Goal: Transaction & Acquisition: Purchase product/service

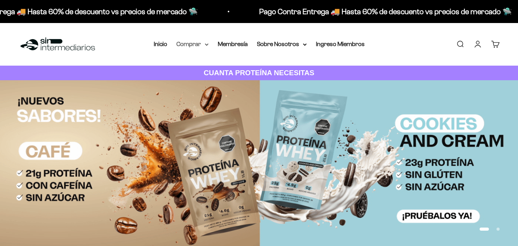
click at [198, 43] on summary "Comprar" at bounding box center [192, 44] width 32 height 10
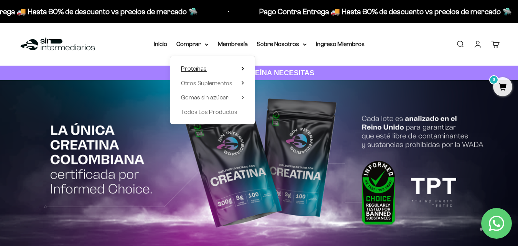
click at [243, 67] on icon at bounding box center [242, 69] width 3 height 4
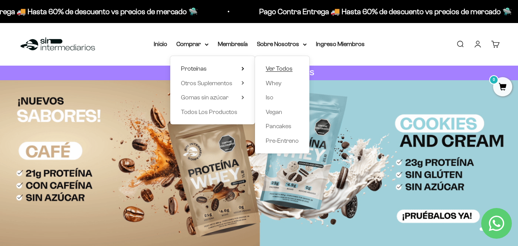
click at [281, 66] on span "Ver Todos" at bounding box center [279, 68] width 27 height 7
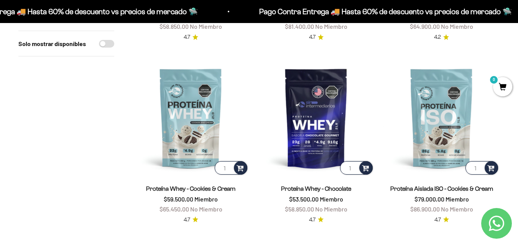
scroll to position [240, 0]
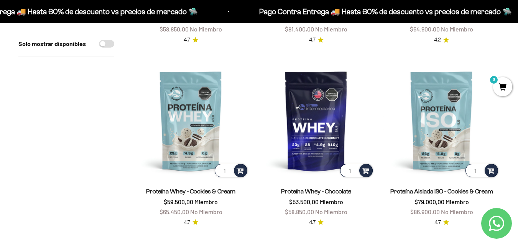
click at [496, 233] on link "Contact us on WhatsApp" at bounding box center [496, 223] width 31 height 31
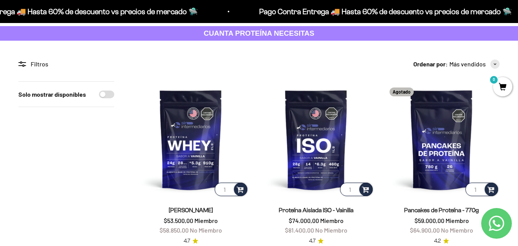
scroll to position [0, 0]
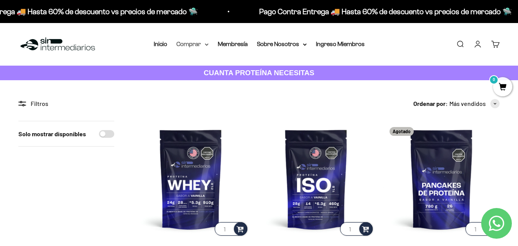
click at [206, 46] on summary "Comprar" at bounding box center [192, 44] width 32 height 10
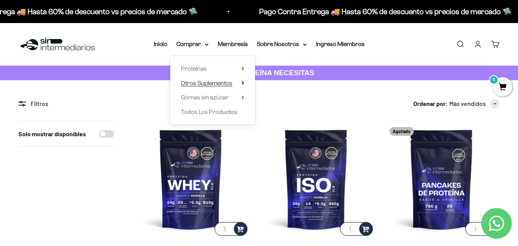
click at [242, 82] on icon at bounding box center [242, 83] width 3 height 4
click at [241, 97] on icon at bounding box center [242, 97] width 3 height 4
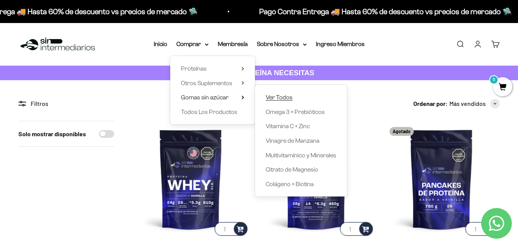
click at [277, 97] on span "Ver Todos" at bounding box center [279, 97] width 27 height 7
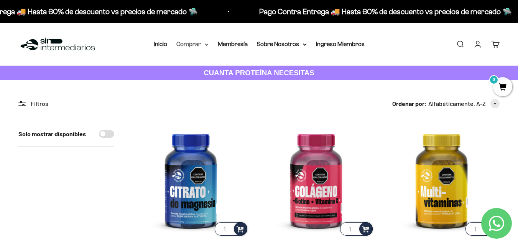
click at [203, 47] on summary "Comprar" at bounding box center [192, 44] width 32 height 10
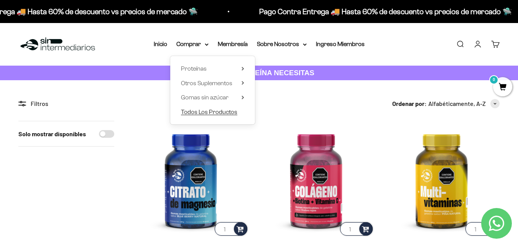
click at [233, 111] on span "Todos Los Productos" at bounding box center [209, 111] width 56 height 7
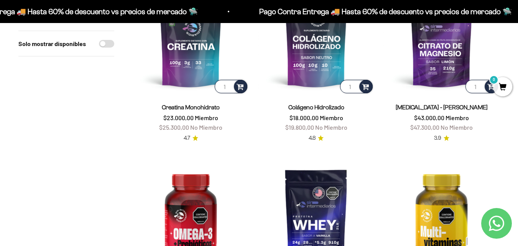
scroll to position [238, 0]
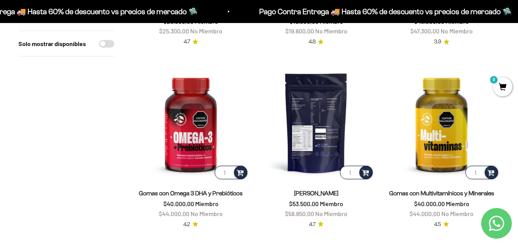
click at [318, 147] on img at bounding box center [316, 122] width 116 height 116
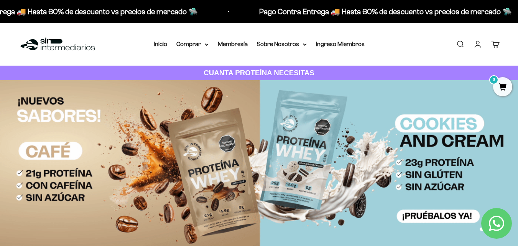
click at [459, 43] on link "Buscar" at bounding box center [460, 44] width 8 height 8
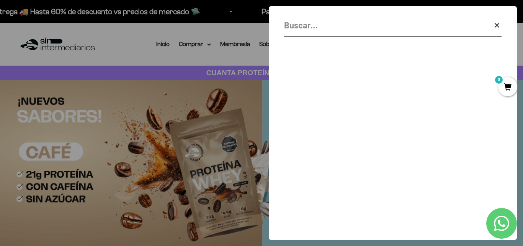
paste input "Proteína Whey Concentrada*. Es ideal para pérdida de peso porque:"
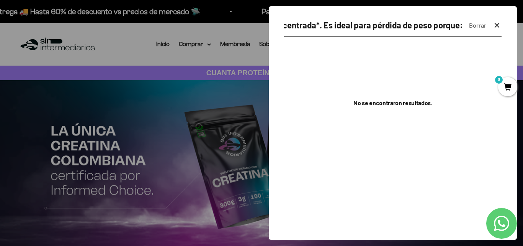
scroll to position [0, 72]
drag, startPoint x: 319, startPoint y: 26, endPoint x: 522, endPoint y: 26, distance: 202.3
click at [517, 26] on search-drawer "Proteína Whey Concentrada*. Es ideal para pérdida de peso porque: Borrar Cerrar…" at bounding box center [393, 123] width 261 height 246
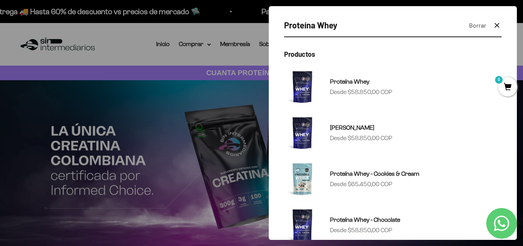
type input "Proteína Whey"
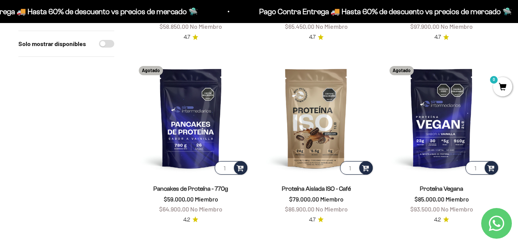
scroll to position [499, 0]
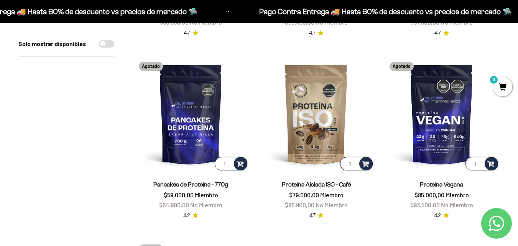
drag, startPoint x: 520, startPoint y: 31, endPoint x: 523, endPoint y: 116, distance: 84.7
click at [517, 116] on html "Ir al contenido Pago Contra Entrega 🚚 Hasta 60% de descuento vs precios [PERSON…" at bounding box center [259, 191] width 518 height 1381
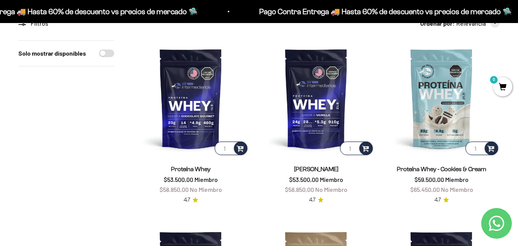
scroll to position [145, 0]
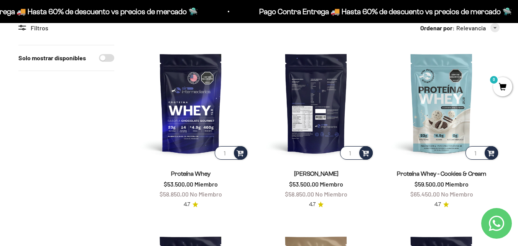
click at [330, 99] on img at bounding box center [316, 103] width 116 height 116
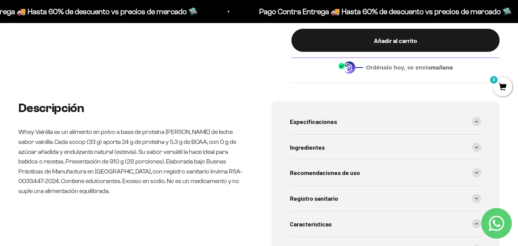
scroll to position [333, 0]
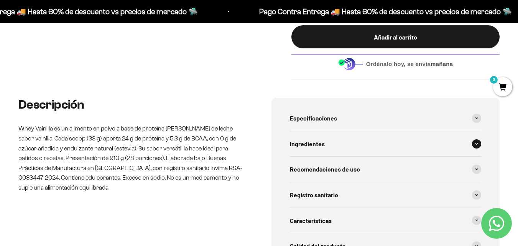
click at [476, 143] on icon at bounding box center [476, 144] width 3 height 2
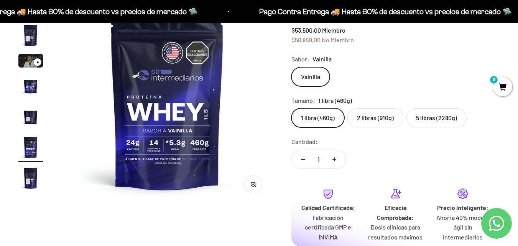
scroll to position [13, 0]
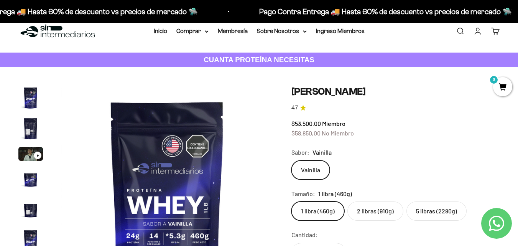
click at [31, 123] on img "Ir al artículo 2" at bounding box center [30, 128] width 25 height 25
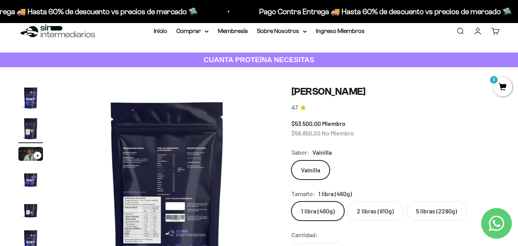
click at [159, 206] on img at bounding box center [167, 191] width 212 height 212
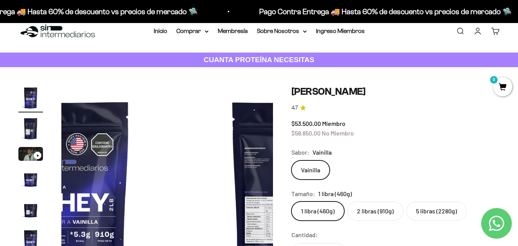
scroll to position [0, 0]
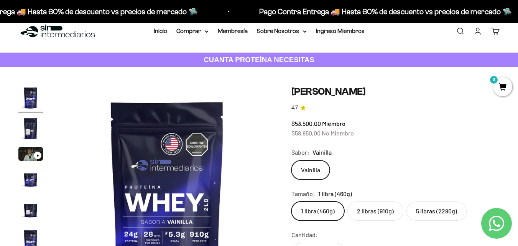
click at [26, 133] on img "Ir al artículo 2" at bounding box center [30, 128] width 25 height 25
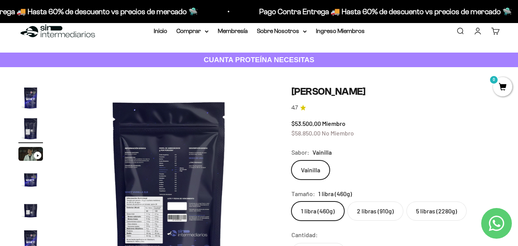
scroll to position [0, 216]
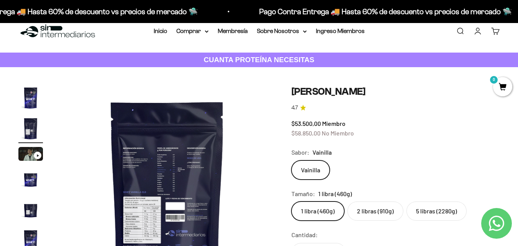
click at [374, 213] on label "2 libras (910g)" at bounding box center [375, 210] width 56 height 19
click at [291, 201] on input "2 libras (910g)" at bounding box center [291, 201] width 0 height 0
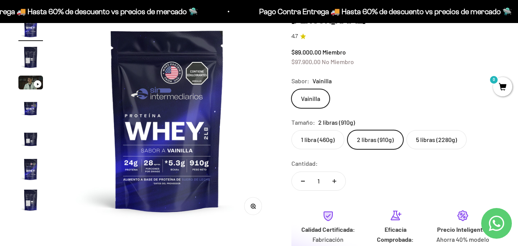
scroll to position [103, 0]
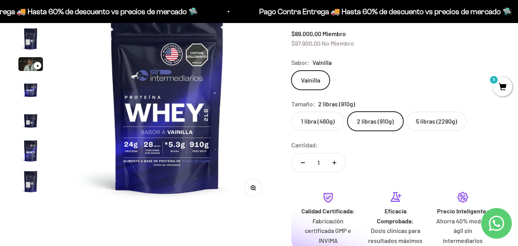
click at [30, 89] on img "Ir al artículo 4" at bounding box center [30, 89] width 25 height 25
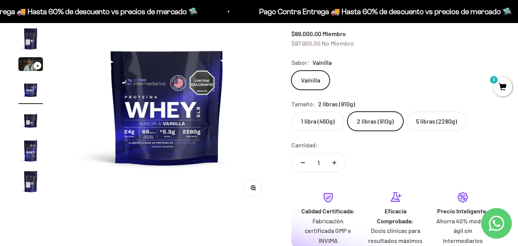
click at [24, 122] on img "Ir al artículo 5" at bounding box center [30, 120] width 25 height 25
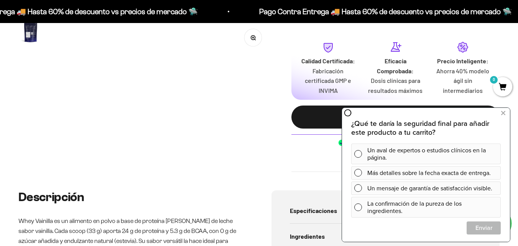
scroll to position [0, 0]
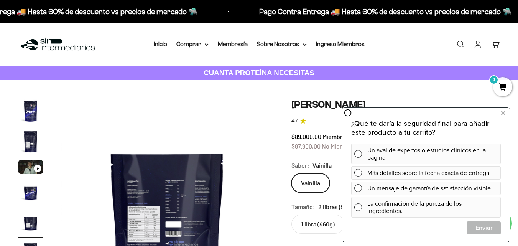
click at [31, 110] on img "Ir al artículo 1" at bounding box center [30, 110] width 25 height 25
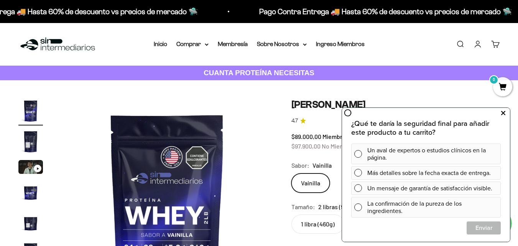
click at [504, 112] on icon at bounding box center [503, 113] width 4 height 10
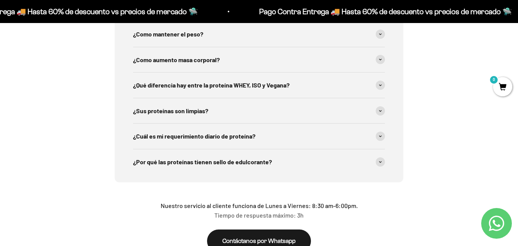
scroll to position [1200, 0]
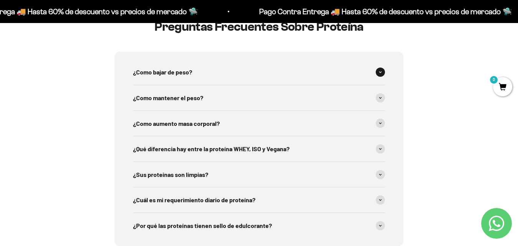
click at [374, 74] on div "¿Como bajar de peso?" at bounding box center [259, 71] width 252 height 25
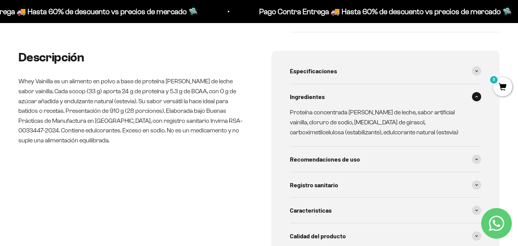
scroll to position [417, 0]
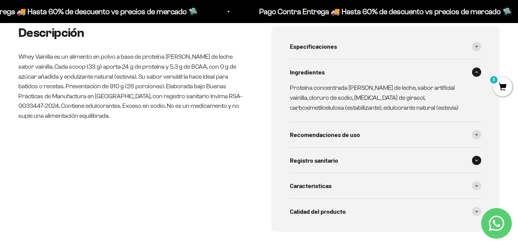
click at [469, 167] on div "Registro sanitario" at bounding box center [386, 160] width 192 height 25
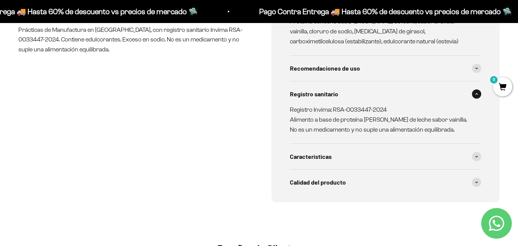
scroll to position [450, 0]
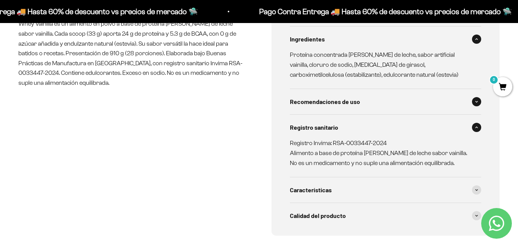
click at [479, 95] on div "Recomendaciones de uso" at bounding box center [386, 101] width 192 height 25
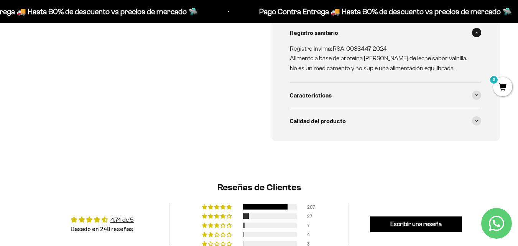
scroll to position [576, 0]
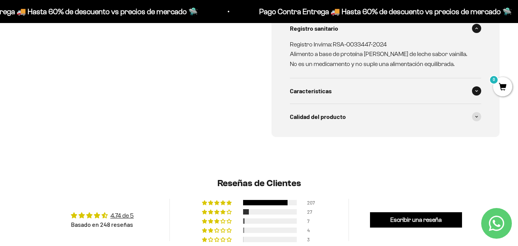
click at [469, 95] on div "Características" at bounding box center [386, 90] width 192 height 25
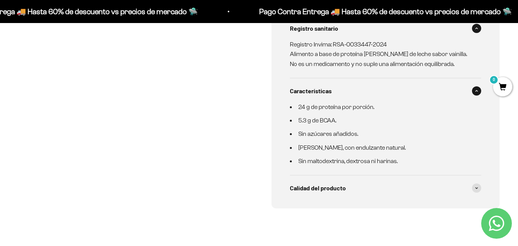
scroll to position [636, 0]
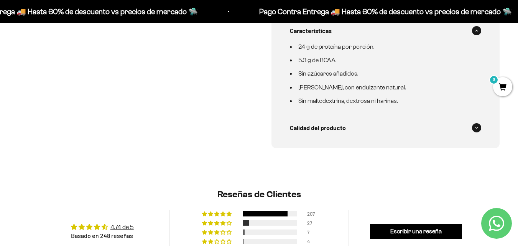
click at [460, 139] on div "Calidad del producto" at bounding box center [386, 127] width 192 height 25
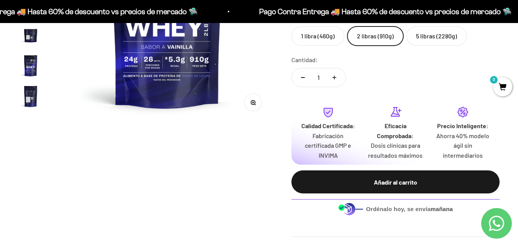
scroll to position [88, 0]
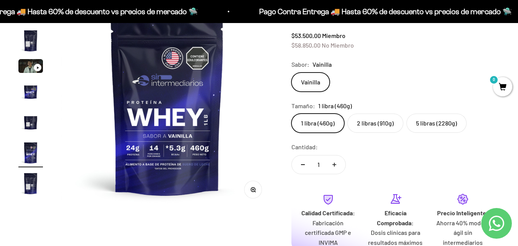
scroll to position [104, 0]
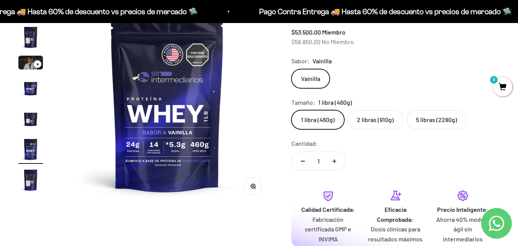
drag, startPoint x: 523, startPoint y: 17, endPoint x: 522, endPoint y: 28, distance: 11.2
click at [379, 124] on label "2 libras (910g)" at bounding box center [375, 119] width 56 height 19
click at [291, 110] on input "2 libras (910g)" at bounding box center [291, 110] width 0 height 0
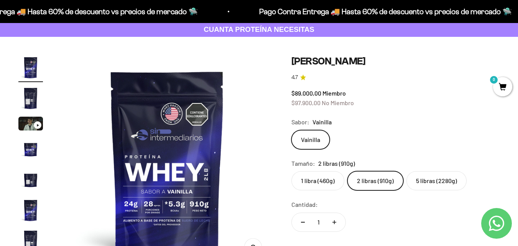
scroll to position [102, 0]
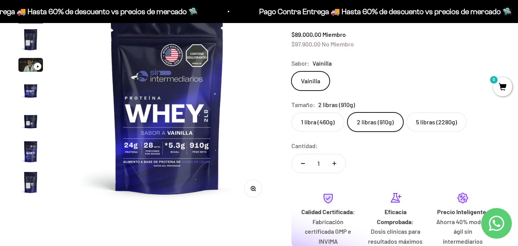
click at [20, 126] on img "Ir al artículo 5" at bounding box center [30, 120] width 25 height 25
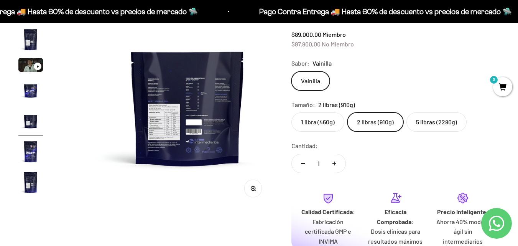
scroll to position [0, 864]
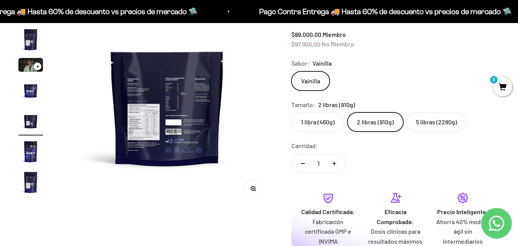
click at [251, 192] on button "Zoom" at bounding box center [252, 188] width 17 height 17
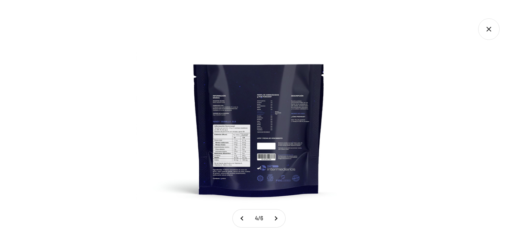
click at [252, 173] on img at bounding box center [259, 123] width 246 height 246
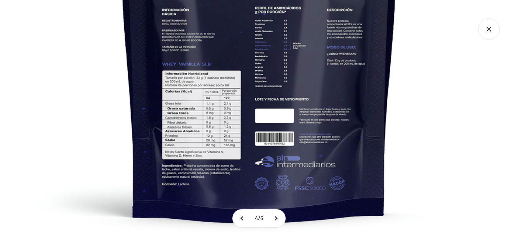
click at [214, 134] on img at bounding box center [258, 66] width 517 height 517
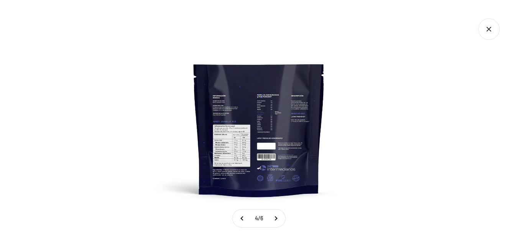
click at [214, 134] on img at bounding box center [259, 123] width 246 height 246
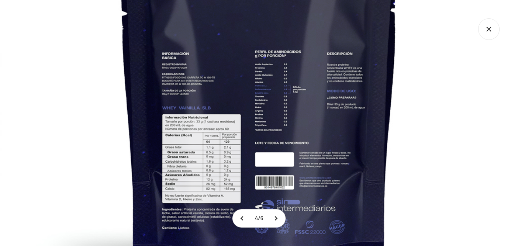
click at [214, 134] on img at bounding box center [258, 110] width 517 height 517
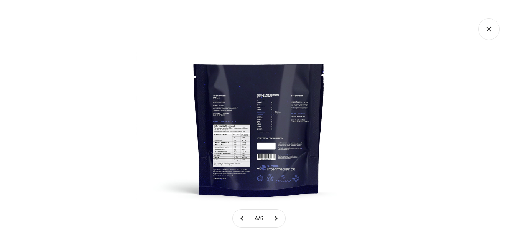
click at [239, 146] on img at bounding box center [259, 123] width 246 height 246
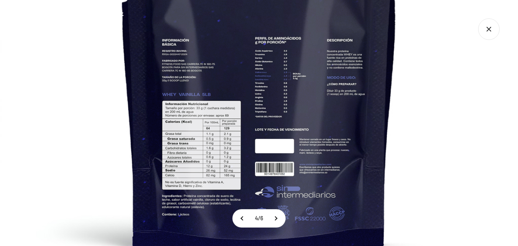
click at [487, 31] on icon "Cerrar galería" at bounding box center [488, 29] width 4 height 4
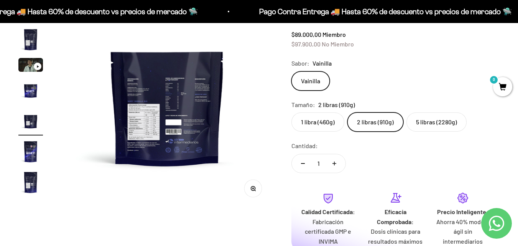
click at [317, 127] on label "1 libra (460g)" at bounding box center [317, 121] width 53 height 19
click at [291, 112] on input "1 libra (460g)" at bounding box center [291, 112] width 0 height 0
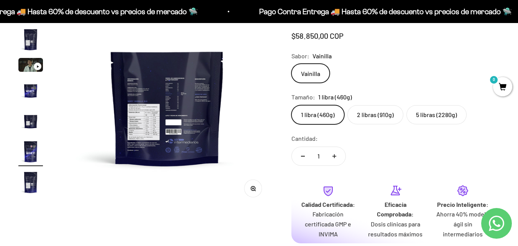
scroll to position [0, 1080]
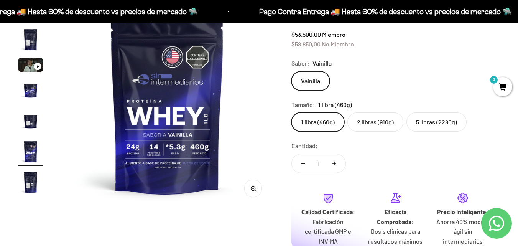
click at [381, 119] on label "2 libras (910g)" at bounding box center [375, 121] width 56 height 19
click at [291, 112] on input "2 libras (910g)" at bounding box center [291, 112] width 0 height 0
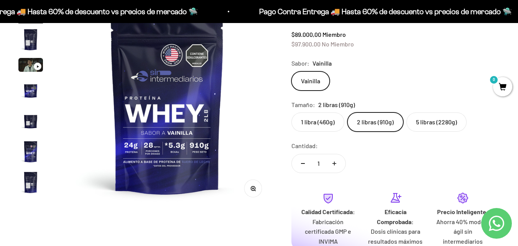
click at [28, 125] on img "Ir al artículo 5" at bounding box center [30, 120] width 25 height 25
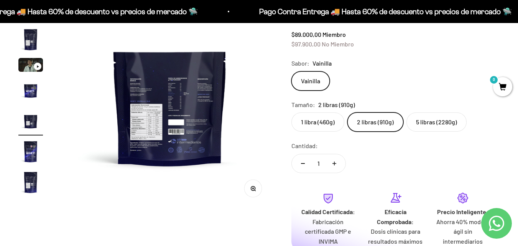
scroll to position [0, 864]
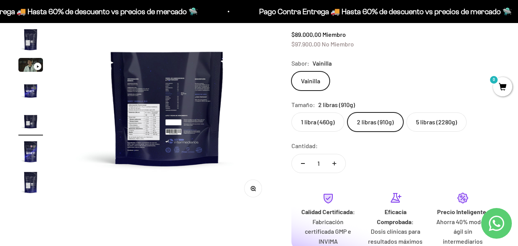
click at [255, 190] on button "Zoom" at bounding box center [252, 188] width 17 height 17
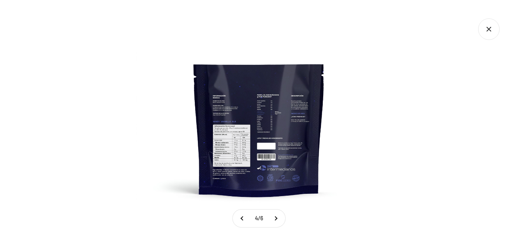
click at [237, 135] on img at bounding box center [259, 123] width 246 height 246
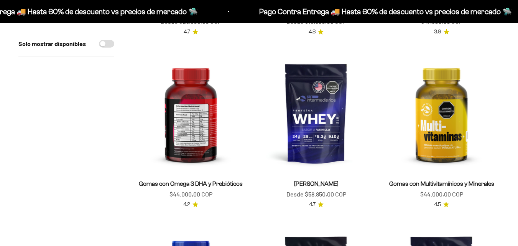
scroll to position [238, 0]
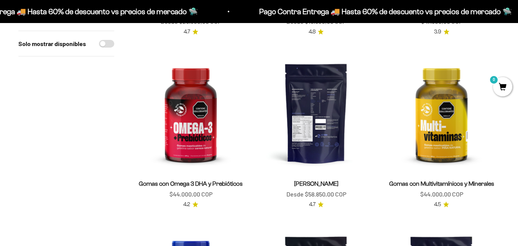
click at [314, 120] on img at bounding box center [316, 113] width 116 height 116
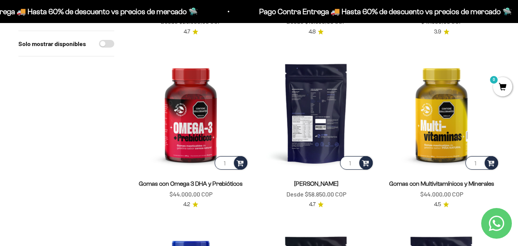
click at [323, 149] on img at bounding box center [316, 113] width 116 height 116
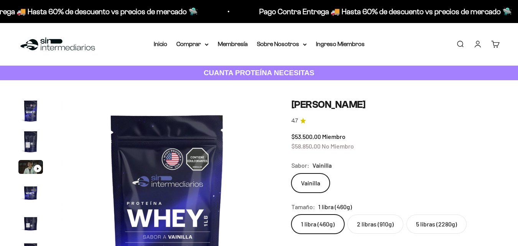
scroll to position [0, 1080]
click at [36, 220] on img "Ir al artículo 5" at bounding box center [30, 222] width 25 height 25
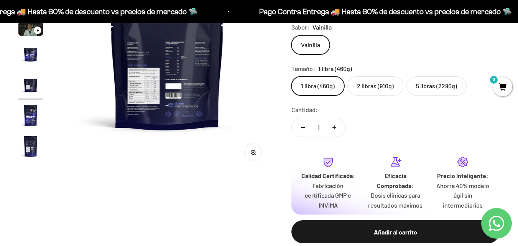
scroll to position [193, 0]
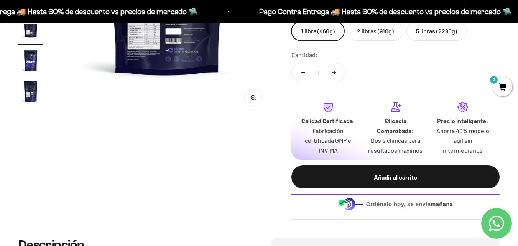
click at [254, 93] on button "Zoom" at bounding box center [252, 97] width 17 height 17
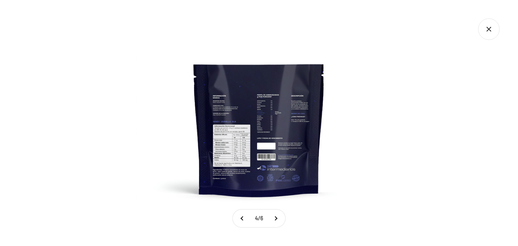
click at [261, 133] on img at bounding box center [259, 123] width 246 height 246
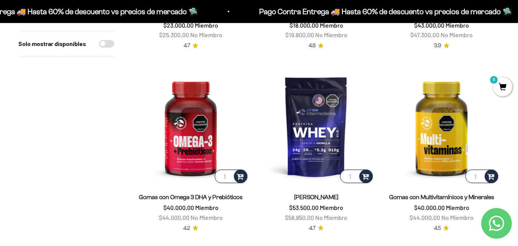
scroll to position [223, 0]
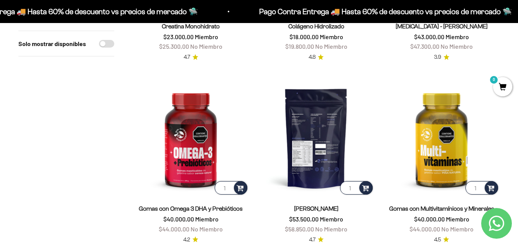
click at [324, 102] on img at bounding box center [316, 138] width 116 height 116
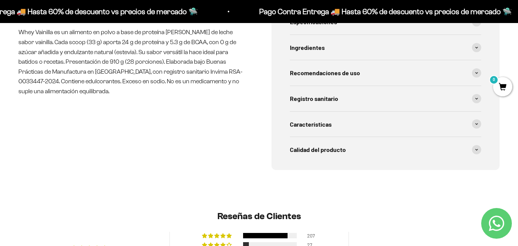
scroll to position [389, 0]
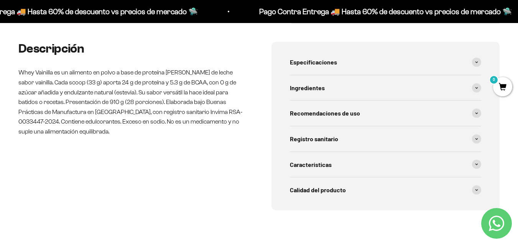
drag, startPoint x: 522, startPoint y: 13, endPoint x: 523, endPoint y: 56, distance: 42.9
click at [480, 61] on span at bounding box center [476, 61] width 9 height 9
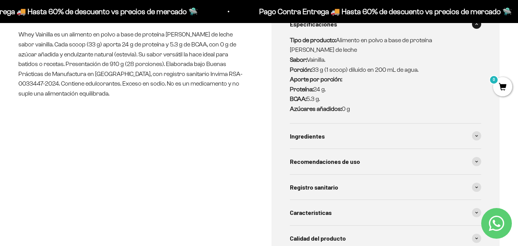
scroll to position [502, 0]
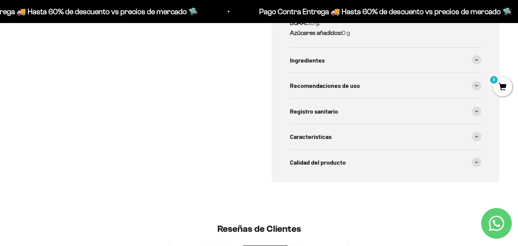
click at [483, 126] on div "Especificaciones Tipo de producto: Alimento en polvo a base de proteína de suer…" at bounding box center [385, 55] width 228 height 254
click at [477, 133] on span at bounding box center [476, 136] width 9 height 9
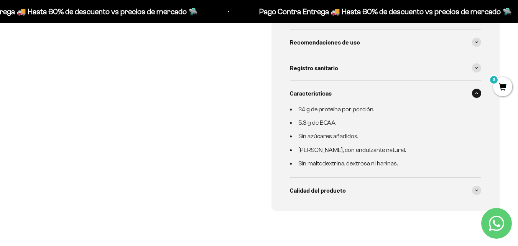
scroll to position [573, 0]
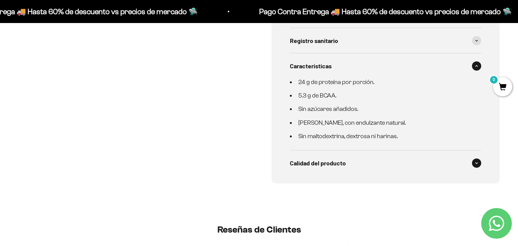
click at [476, 162] on icon at bounding box center [476, 163] width 3 height 2
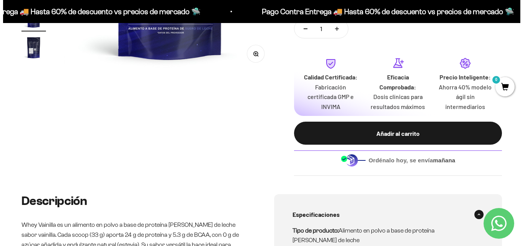
scroll to position [248, 0]
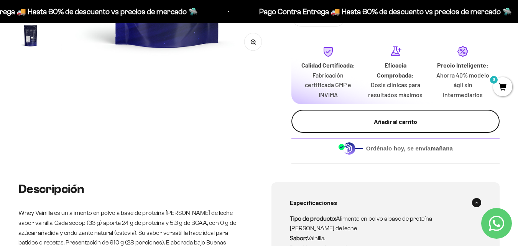
click at [397, 118] on div "Añadir al carrito" at bounding box center [395, 122] width 177 height 10
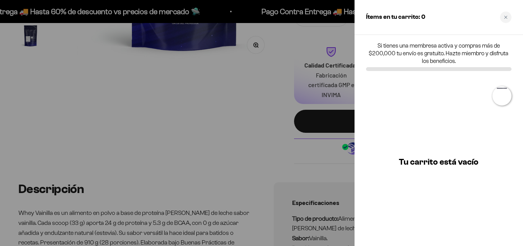
scroll to position [0, 1096]
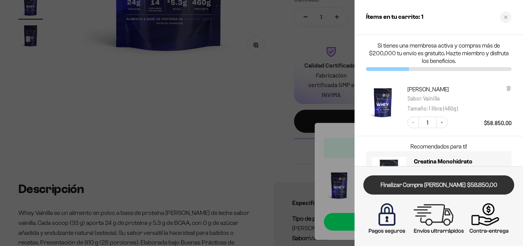
click at [492, 189] on link "Finalizar Compra [PERSON_NAME] $58.850,00" at bounding box center [439, 185] width 151 height 20
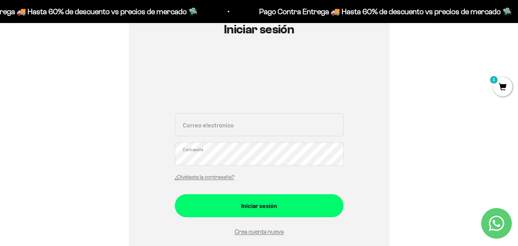
scroll to position [96, 0]
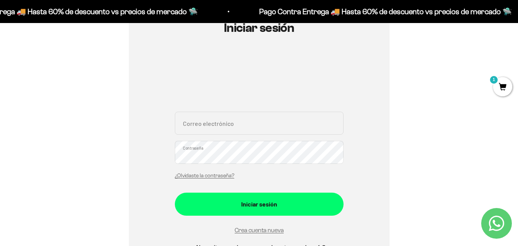
click at [232, 126] on input "Correo electrónico" at bounding box center [259, 123] width 169 height 23
type input "KOKORO90"
click at [261, 229] on link "Crea cuenta nueva" at bounding box center [259, 229] width 49 height 7
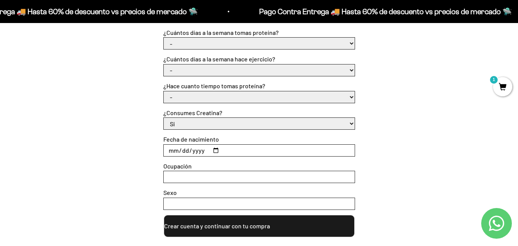
scroll to position [269, 0]
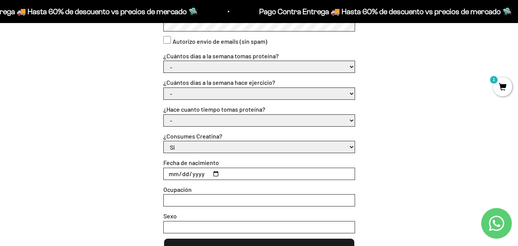
drag, startPoint x: 520, startPoint y: 23, endPoint x: 523, endPoint y: 84, distance: 61.8
click at [518, 84] on html "Ir al contenido Pago Contra Entrega 🚚 Hasta 60% de descuento vs precios [PERSON…" at bounding box center [259, 236] width 518 height 1010
click at [352, 66] on select "- 1 o 2 3 a 5 6 o 7" at bounding box center [259, 66] width 191 height 11
select select "1 o 2"
click at [164, 61] on select "- 1 o 2 3 a 5 6 o 7" at bounding box center [259, 66] width 191 height 11
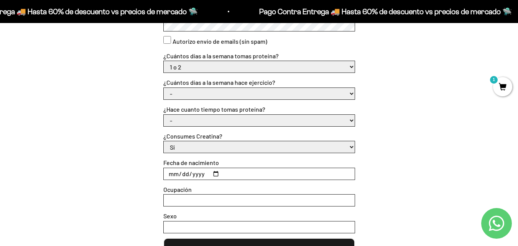
click at [350, 94] on select "- No hago 1 a 2 días 3 a 5 días 6 o 7 días" at bounding box center [259, 93] width 191 height 11
select select "3 a 5 días"
click at [164, 88] on select "- No hago 1 a 2 días 3 a 5 días 6 o 7 días" at bounding box center [259, 93] width 191 height 11
click at [350, 119] on select "- Apenas estoy empezando Menos de 6 meses Más de 6 meses Hace más de un año" at bounding box center [259, 120] width 191 height 11
click at [164, 115] on select "- Apenas estoy empezando Menos de 6 meses Más de 6 meses Hace más de un año" at bounding box center [259, 120] width 191 height 11
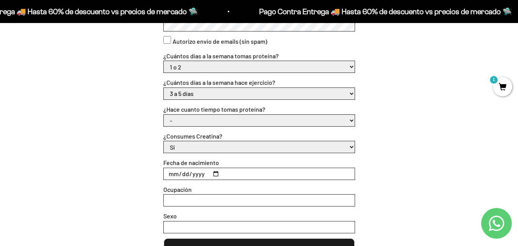
click at [352, 69] on select "- 1 o 2 3 a 5 6 o 7" at bounding box center [259, 66] width 191 height 11
select select "-"
click at [164, 61] on select "- 1 o 2 3 a 5 6 o 7" at bounding box center [259, 66] width 191 height 11
click at [352, 144] on select "Si No" at bounding box center [259, 146] width 191 height 11
select select "No"
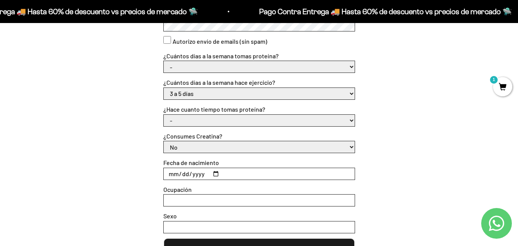
click at [164, 141] on select "Si No" at bounding box center [259, 146] width 191 height 11
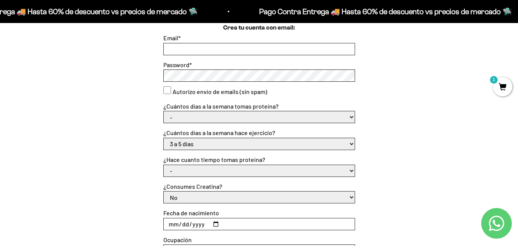
scroll to position [223, 0]
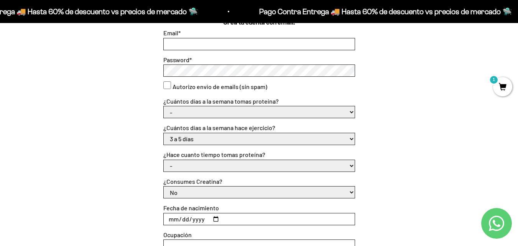
click at [176, 218] on input "Fecha de nacimiento" at bounding box center [259, 218] width 191 height 11
type input "1990-07-03"
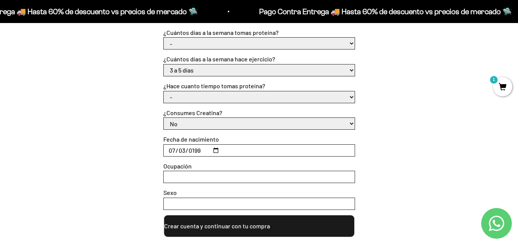
scroll to position [307, 0]
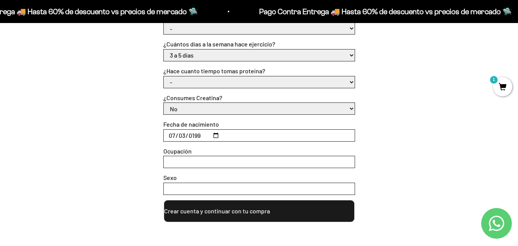
click at [206, 157] on input "Ocupación" at bounding box center [259, 161] width 191 height 11
type input "TECNOLOGA"
click at [193, 190] on input "Sexo" at bounding box center [259, 188] width 191 height 11
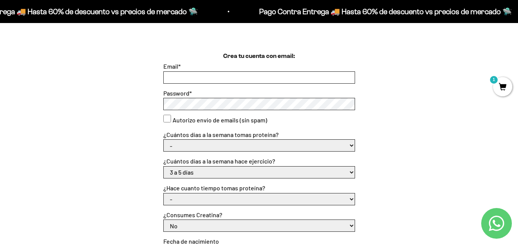
scroll to position [187, 0]
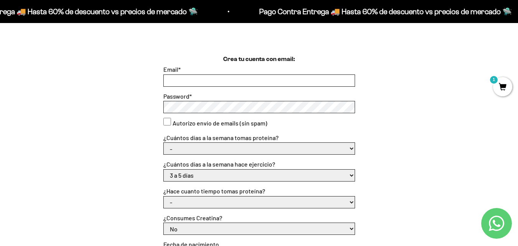
type input "FEMENINO"
click at [185, 82] on input "Email *" at bounding box center [259, 80] width 191 height 11
click at [249, 79] on input "KOKORO9073@GMAIL.COM" at bounding box center [259, 80] width 191 height 11
click at [121, 123] on div "Crea tu cuenta con email: Email * KOKORO9073@GMAIL.COM Password * Autorizo enví…" at bounding box center [258, 198] width 481 height 288
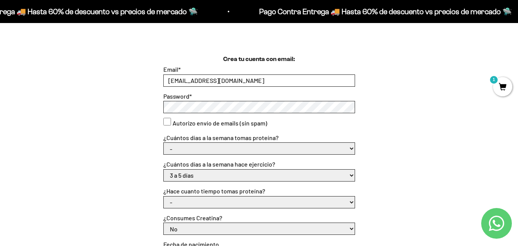
click at [259, 81] on input "KOKORO9073@GMAIL.COM" at bounding box center [259, 80] width 191 height 11
type input "KOKORO9073@GMAIL.COM"
click at [49, 113] on div "Crea tu cuenta con email: Email * KOKORO9073@GMAIL.COM Password * Autorizo enví…" at bounding box center [258, 198] width 481 height 288
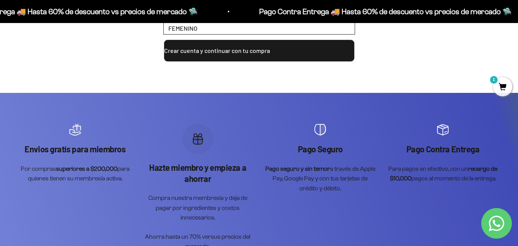
scroll to position [464, 0]
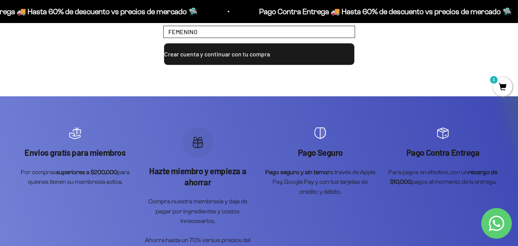
click at [271, 61] on button "Crear cuenta y continuar con tu compra" at bounding box center [259, 54] width 192 height 23
